Goal: Task Accomplishment & Management: Complete application form

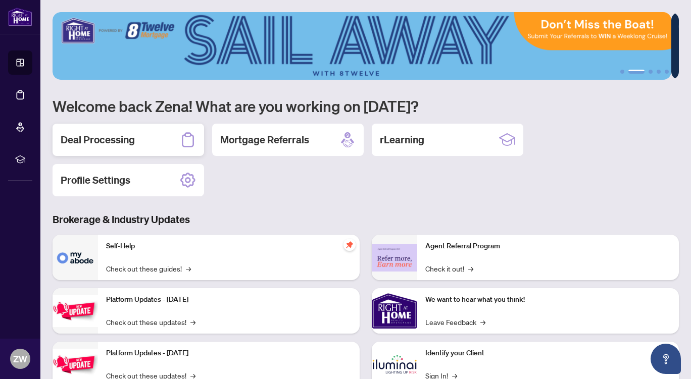
click at [87, 138] on h2 "Deal Processing" at bounding box center [98, 140] width 74 height 14
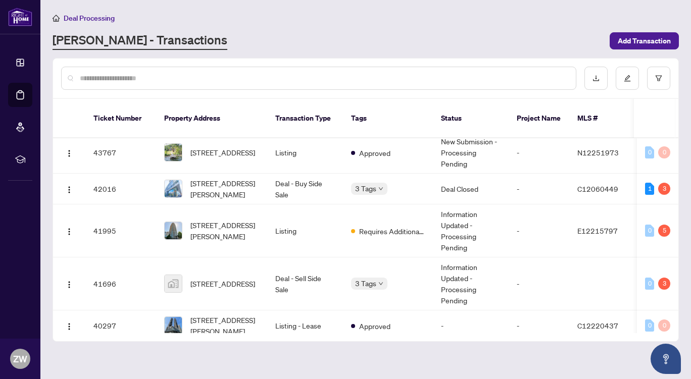
scroll to position [190, 0]
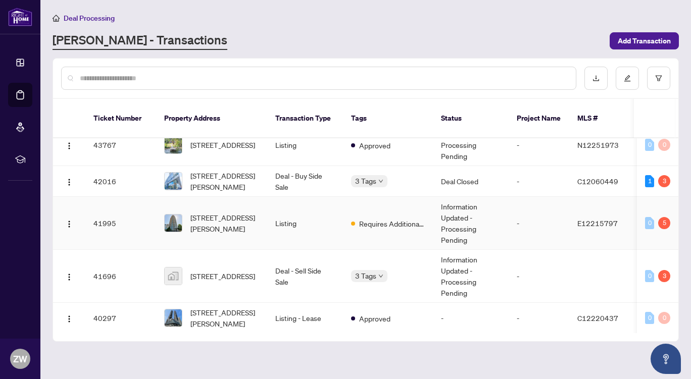
click at [237, 224] on td "[STREET_ADDRESS][PERSON_NAME]" at bounding box center [211, 223] width 111 height 53
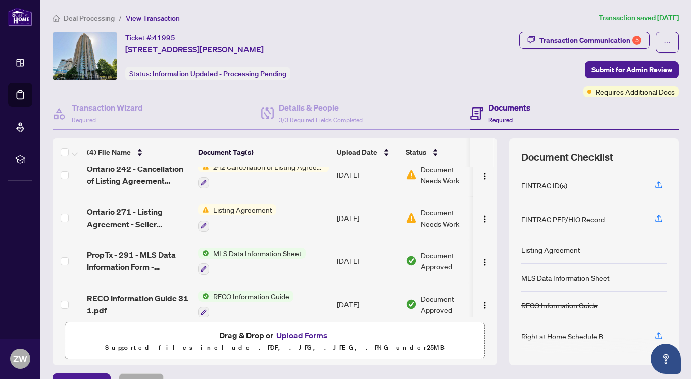
scroll to position [24, 0]
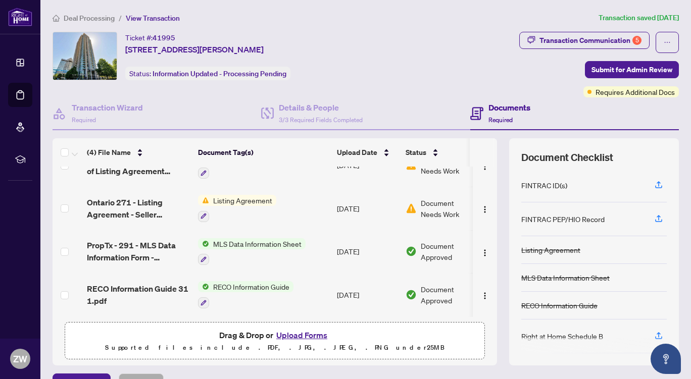
click at [310, 333] on button "Upload Forms" at bounding box center [301, 335] width 57 height 13
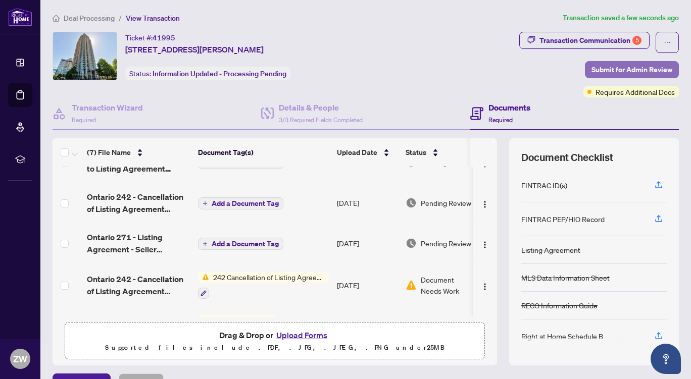
click at [620, 65] on span "Submit for Admin Review" at bounding box center [631, 70] width 81 height 16
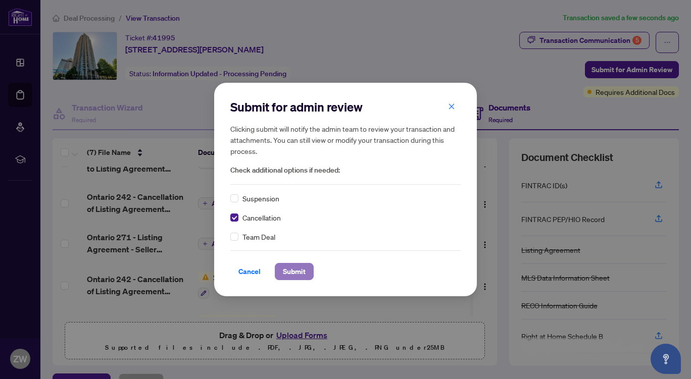
click at [285, 268] on span "Submit" at bounding box center [294, 272] width 23 height 16
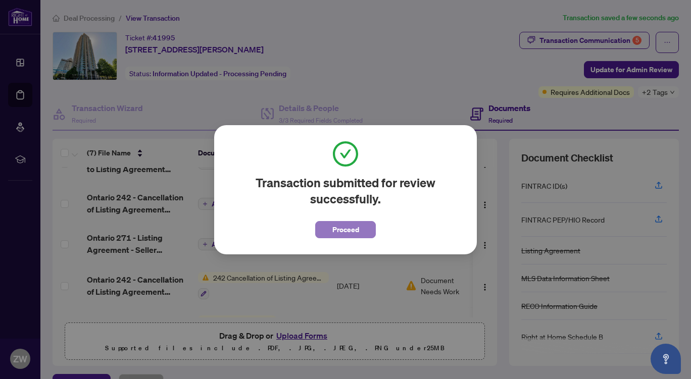
click at [345, 231] on span "Proceed" at bounding box center [345, 230] width 27 height 16
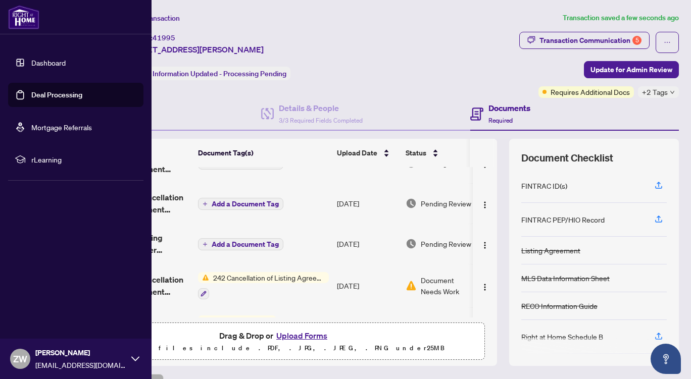
click at [51, 94] on link "Deal Processing" at bounding box center [56, 94] width 51 height 9
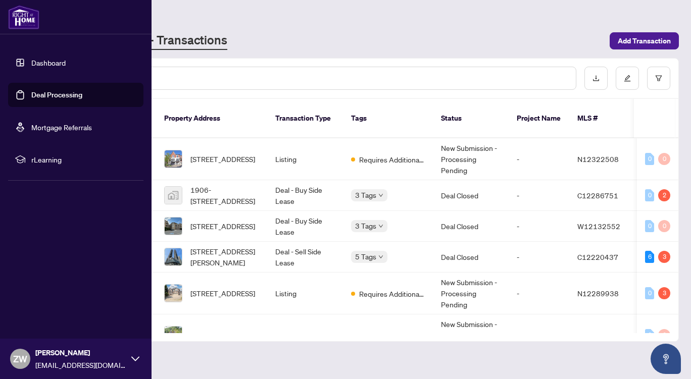
click at [68, 96] on link "Deal Processing" at bounding box center [56, 94] width 51 height 9
